Goal: Task Accomplishment & Management: Manage account settings

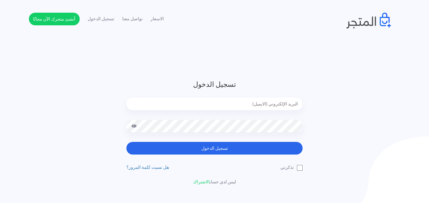
click at [238, 104] on input "email" at bounding box center [214, 104] width 176 height 13
type input "[EMAIL_ADDRESS][DOMAIN_NAME]"
click at [126, 142] on button "تسجيل الدخول" at bounding box center [214, 148] width 176 height 13
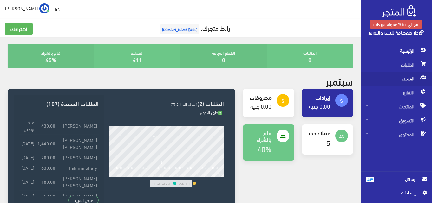
click at [401, 73] on span "العملاء" at bounding box center [396, 79] width 61 height 14
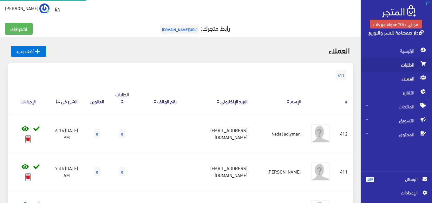
click at [407, 60] on span "الطلبات" at bounding box center [396, 65] width 61 height 14
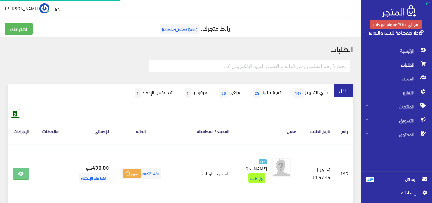
click at [409, 62] on span "الطلبات" at bounding box center [396, 65] width 61 height 14
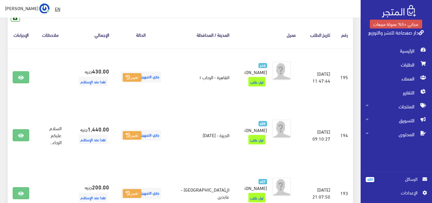
scroll to position [102, 0]
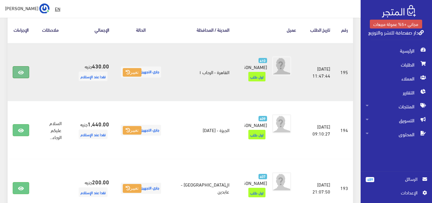
click at [28, 71] on link at bounding box center [21, 72] width 16 height 12
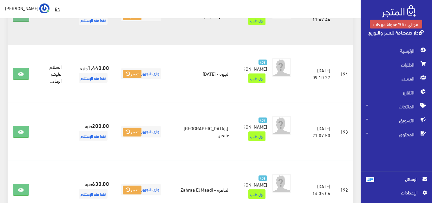
scroll to position [165, 0]
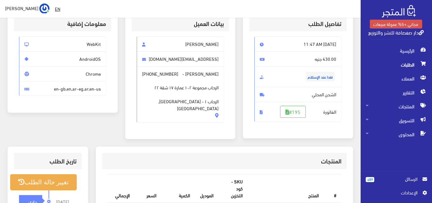
scroll to position [49, 0]
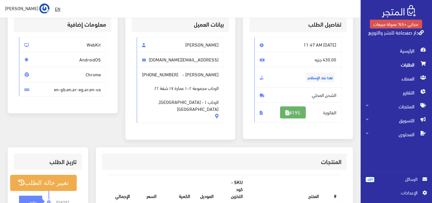
click at [293, 118] on link "#195" at bounding box center [293, 113] width 26 height 12
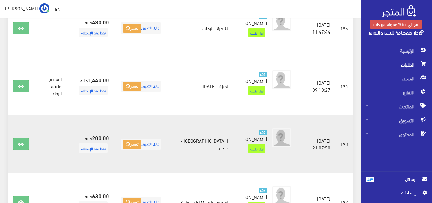
scroll to position [140, 0]
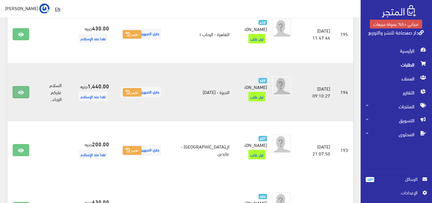
click at [20, 93] on icon at bounding box center [21, 92] width 6 height 5
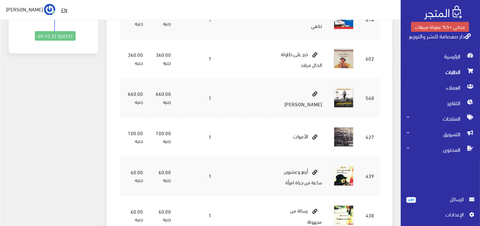
scroll to position [292, 0]
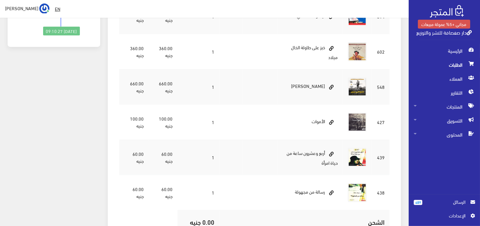
drag, startPoint x: 433, startPoint y: 1, endPoint x: 287, endPoint y: 148, distance: 207.0
click at [287, 148] on td "أربع وعشرون ساعة من حياة امرأة" at bounding box center [310, 157] width 65 height 35
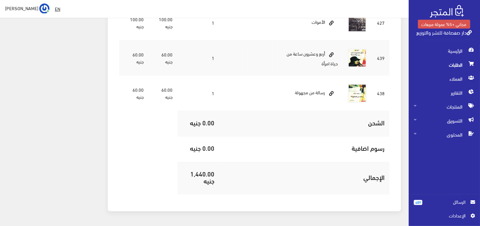
scroll to position [395, 0]
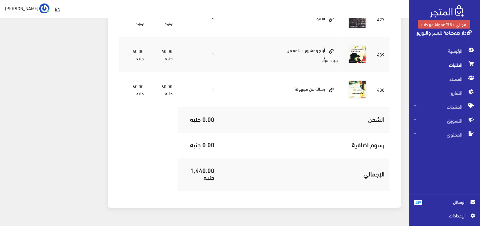
click at [429, 199] on span "الرسائل" at bounding box center [447, 201] width 38 height 7
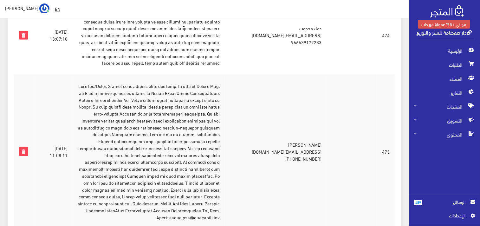
scroll to position [1353, 0]
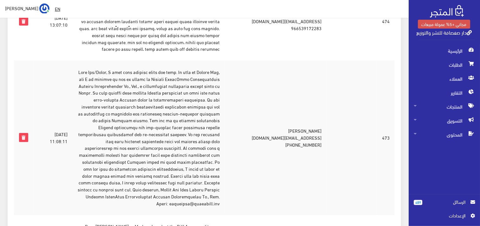
click at [297, 82] on td "[PERSON_NAME] [EMAIL_ADDRESS][DOMAIN_NAME] [PHONE_NUMBER]" at bounding box center [276, 138] width 102 height 154
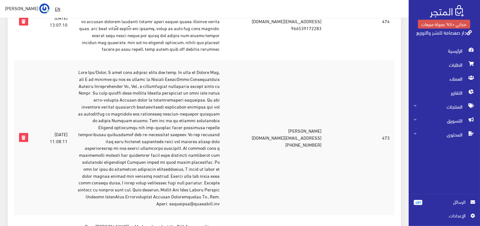
copy td "[PERSON_NAME][EMAIL_ADDRESS][DOMAIN_NAME]"
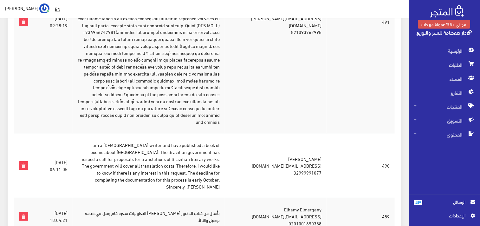
scroll to position [226, 0]
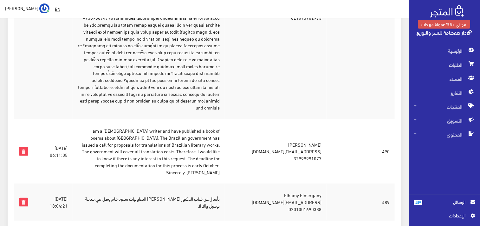
click at [317, 119] on td "[PERSON_NAME] [EMAIL_ADDRESS][DOMAIN_NAME] 32999991077" at bounding box center [276, 151] width 102 height 64
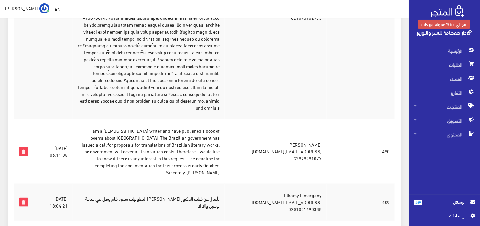
copy td "[PERSON_NAME]"
click at [219, 122] on td "I am a [DEMOGRAPHIC_DATA] writer and have published a book of poems about [GEOG…" at bounding box center [149, 151] width 152 height 64
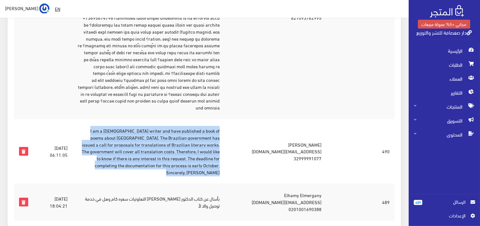
click at [219, 122] on td "I am a [DEMOGRAPHIC_DATA] writer and have published a book of poems about [GEOG…" at bounding box center [149, 151] width 152 height 64
copy tr "I am a [DEMOGRAPHIC_DATA] writer and have published a book of poems about [GEOG…"
drag, startPoint x: 333, startPoint y: 121, endPoint x: 281, endPoint y: 121, distance: 52.0
click at [281, 121] on td "[PERSON_NAME] [EMAIL_ADDRESS][DOMAIN_NAME] 32999991077" at bounding box center [276, 151] width 102 height 64
copy td "[PERSON_NAME]"
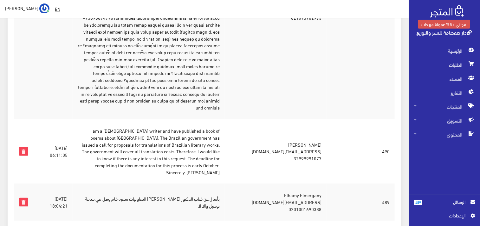
click at [188, 119] on td "I am a [DEMOGRAPHIC_DATA] writer and have published a book of poems about [GEOG…" at bounding box center [149, 151] width 152 height 64
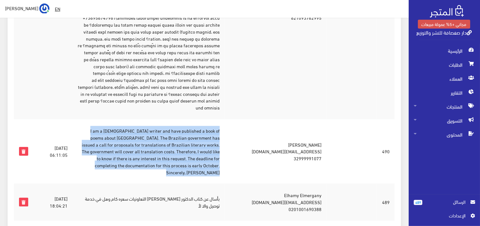
click at [188, 119] on td "I am a [DEMOGRAPHIC_DATA] writer and have published a book of poems about [GEOG…" at bounding box center [149, 151] width 152 height 64
copy tr "I am a [DEMOGRAPHIC_DATA] writer and have published a book of poems about [GEOG…"
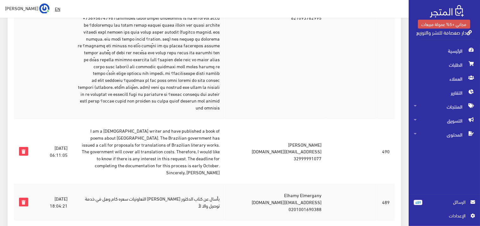
click at [312, 132] on td "[PERSON_NAME] [EMAIL_ADDRESS][DOMAIN_NAME] 32999991077" at bounding box center [276, 151] width 102 height 64
click at [314, 126] on td "[PERSON_NAME] [EMAIL_ADDRESS][DOMAIN_NAME] 32999991077" at bounding box center [276, 151] width 102 height 64
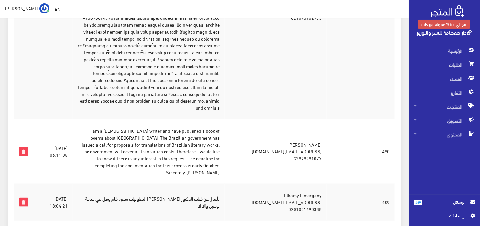
click at [314, 126] on td "[PERSON_NAME] [EMAIL_ADDRESS][DOMAIN_NAME] 32999991077" at bounding box center [276, 151] width 102 height 64
copy td "[EMAIL_ADDRESS][DOMAIN_NAME]"
